Goal: Transaction & Acquisition: Purchase product/service

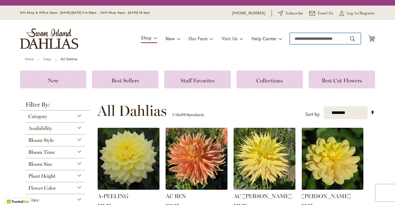
click at [313, 35] on input "Search" at bounding box center [325, 38] width 71 height 11
type input "*******"
click at [350, 34] on button "Search" at bounding box center [352, 38] width 5 height 9
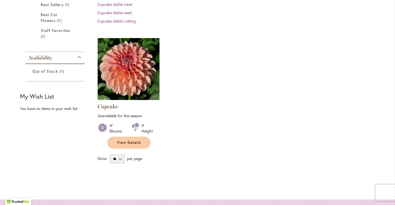
scroll to position [119, 0]
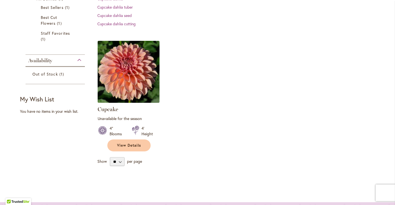
click at [124, 68] on img at bounding box center [128, 71] width 65 height 65
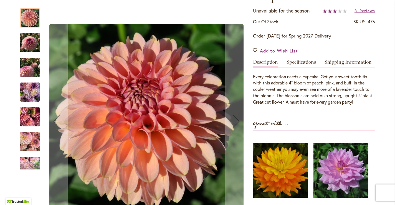
scroll to position [93, 0]
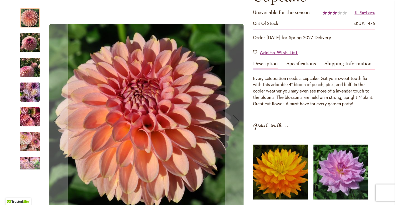
click at [31, 47] on img "Cupcake" at bounding box center [30, 42] width 20 height 27
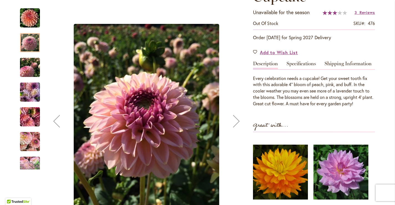
click at [236, 124] on div "Next" at bounding box center [236, 121] width 22 height 22
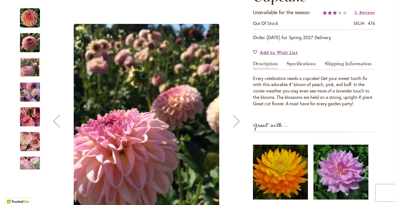
click at [236, 124] on div "Next" at bounding box center [236, 121] width 22 height 22
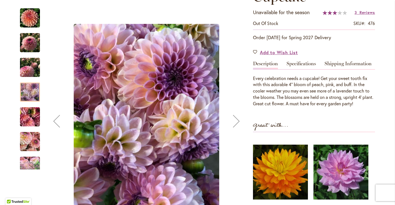
click at [236, 124] on div "Next" at bounding box center [236, 121] width 22 height 22
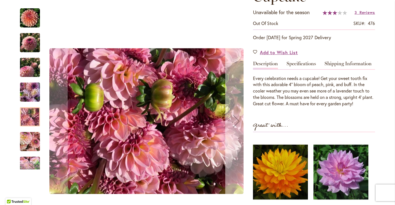
click at [236, 124] on div "Next" at bounding box center [236, 121] width 22 height 22
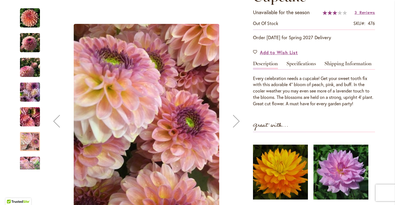
click at [236, 124] on div "Next" at bounding box center [236, 121] width 22 height 22
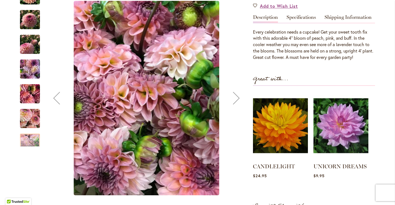
scroll to position [130, 0]
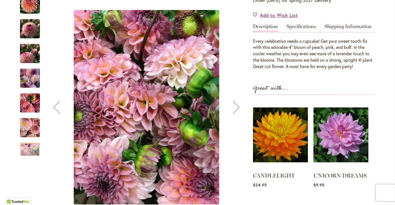
click at [235, 104] on div "Next" at bounding box center [236, 107] width 22 height 22
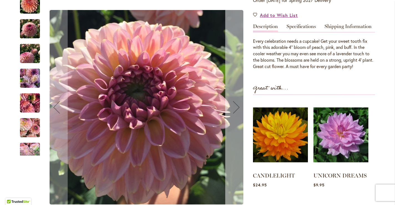
click at [236, 108] on div "Next" at bounding box center [236, 107] width 22 height 22
